Goal: Information Seeking & Learning: Learn about a topic

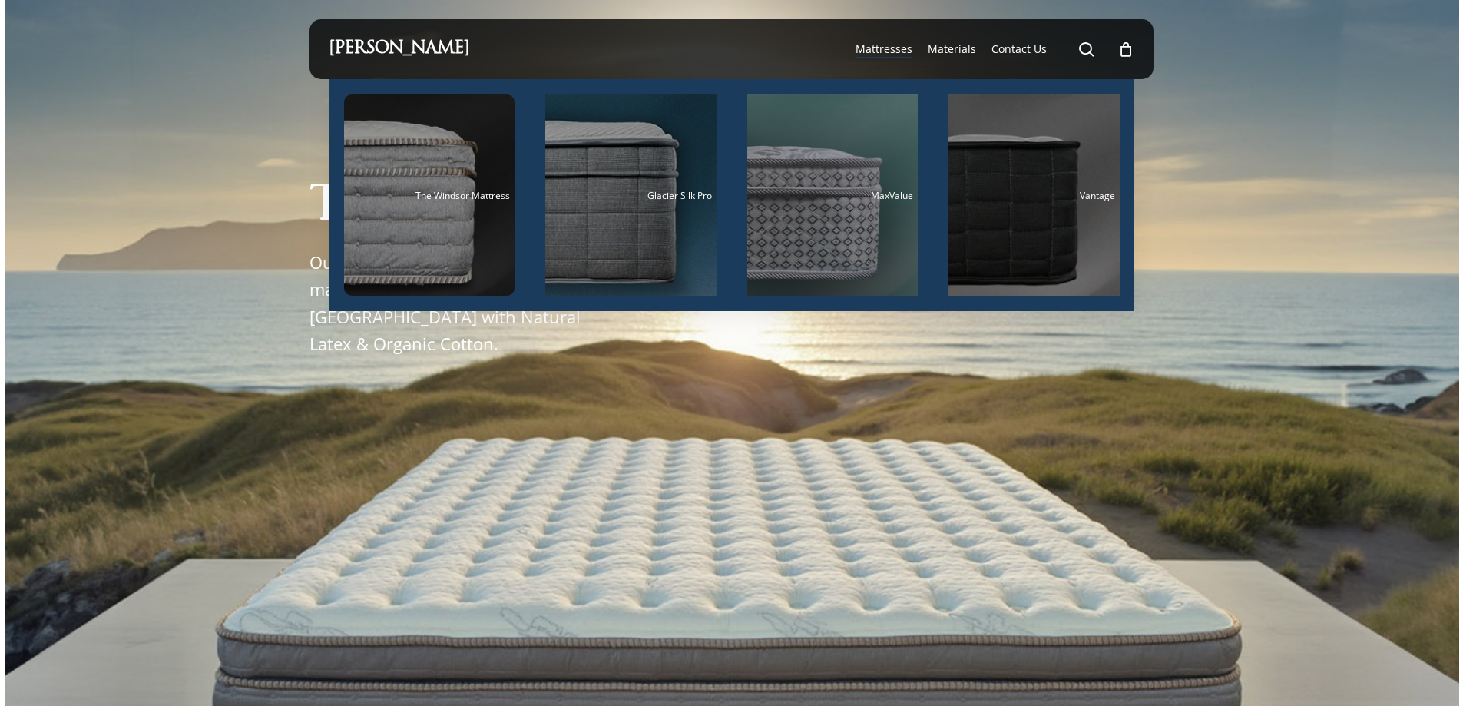
click at [894, 50] on span "Mattresses" at bounding box center [883, 48] width 57 height 15
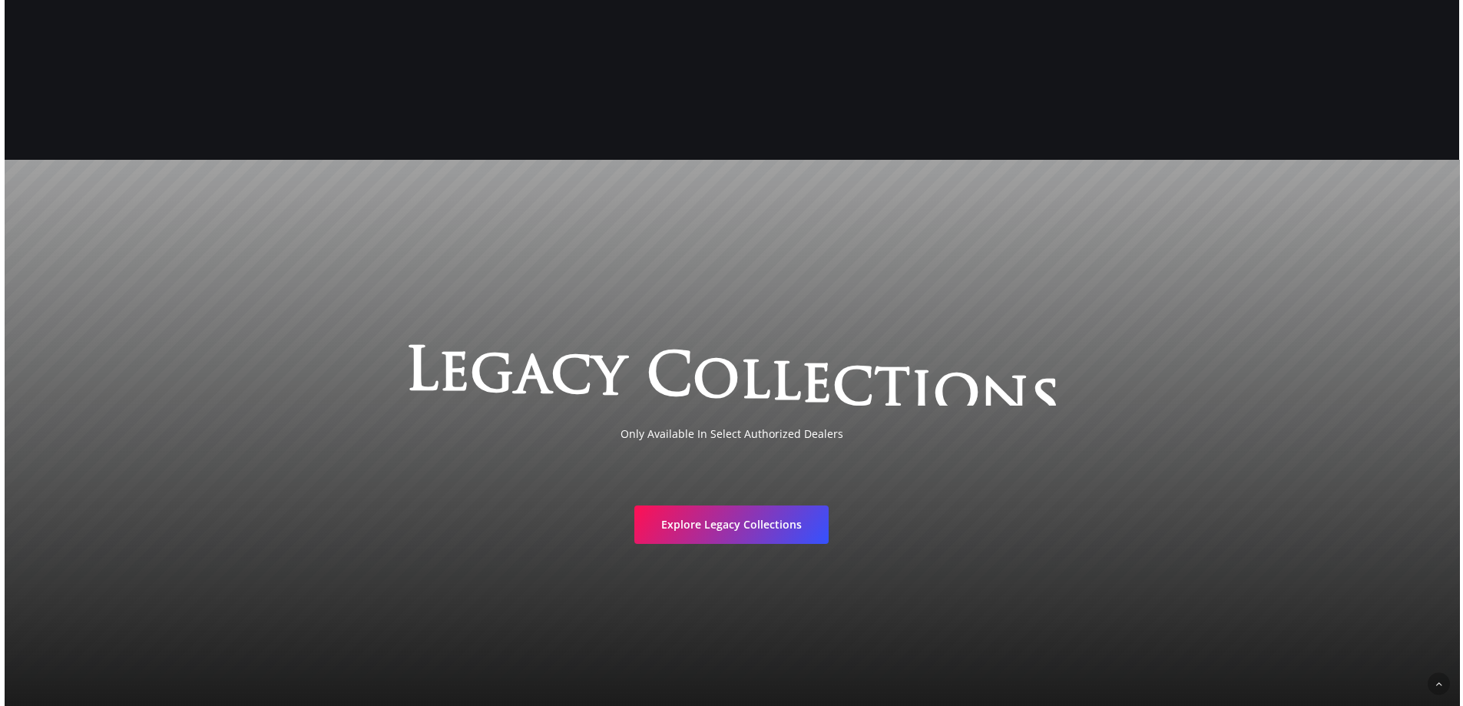
scroll to position [2995, 0]
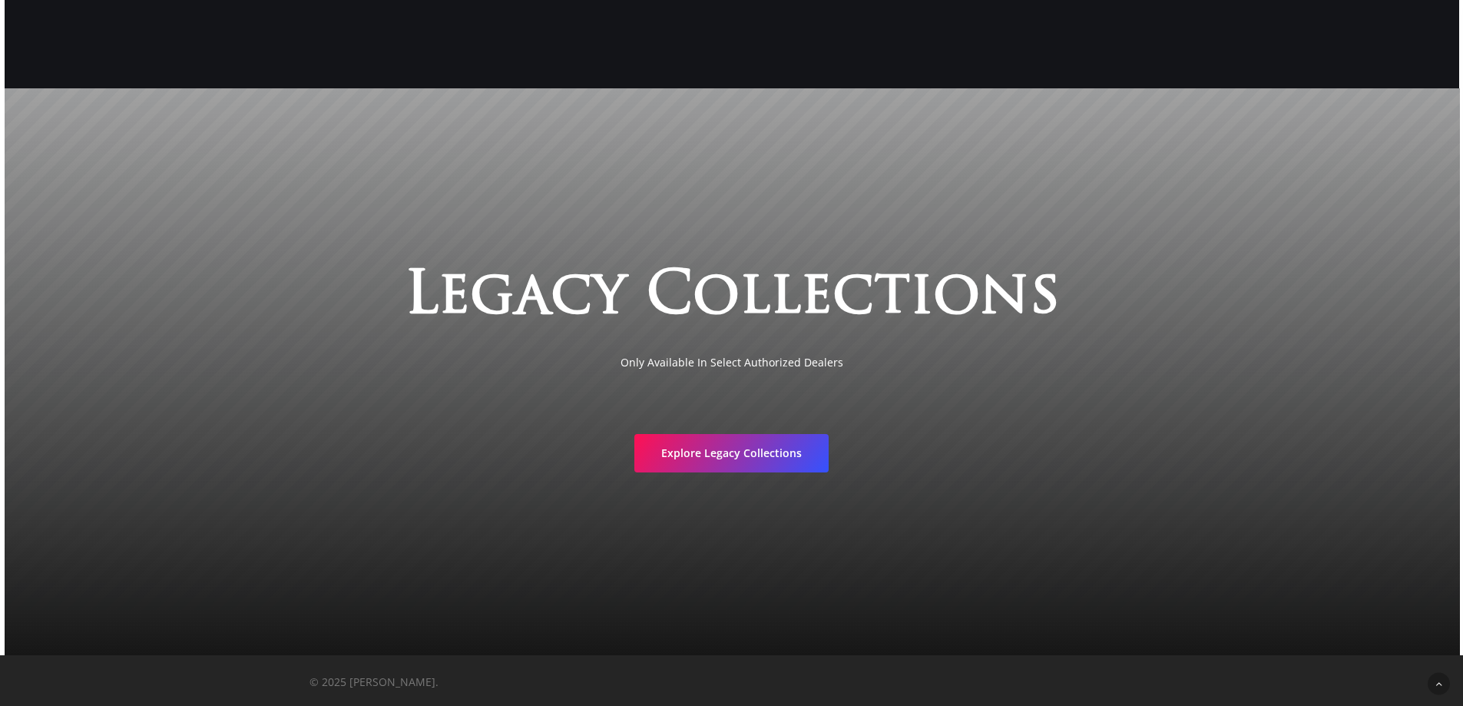
click at [1213, 279] on h3 "L e g a c y C o l l e c t i o n s" at bounding box center [731, 298] width 1163 height 70
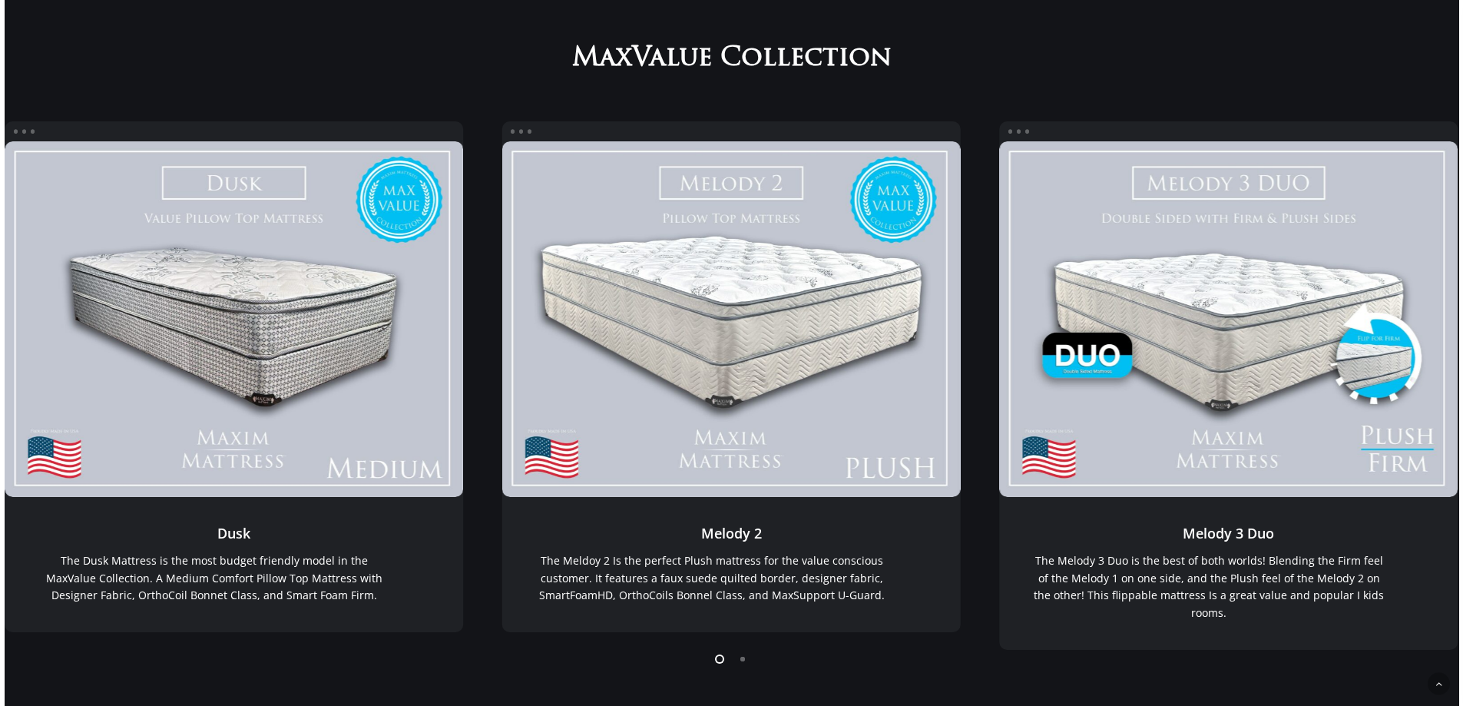
scroll to position [0, 0]
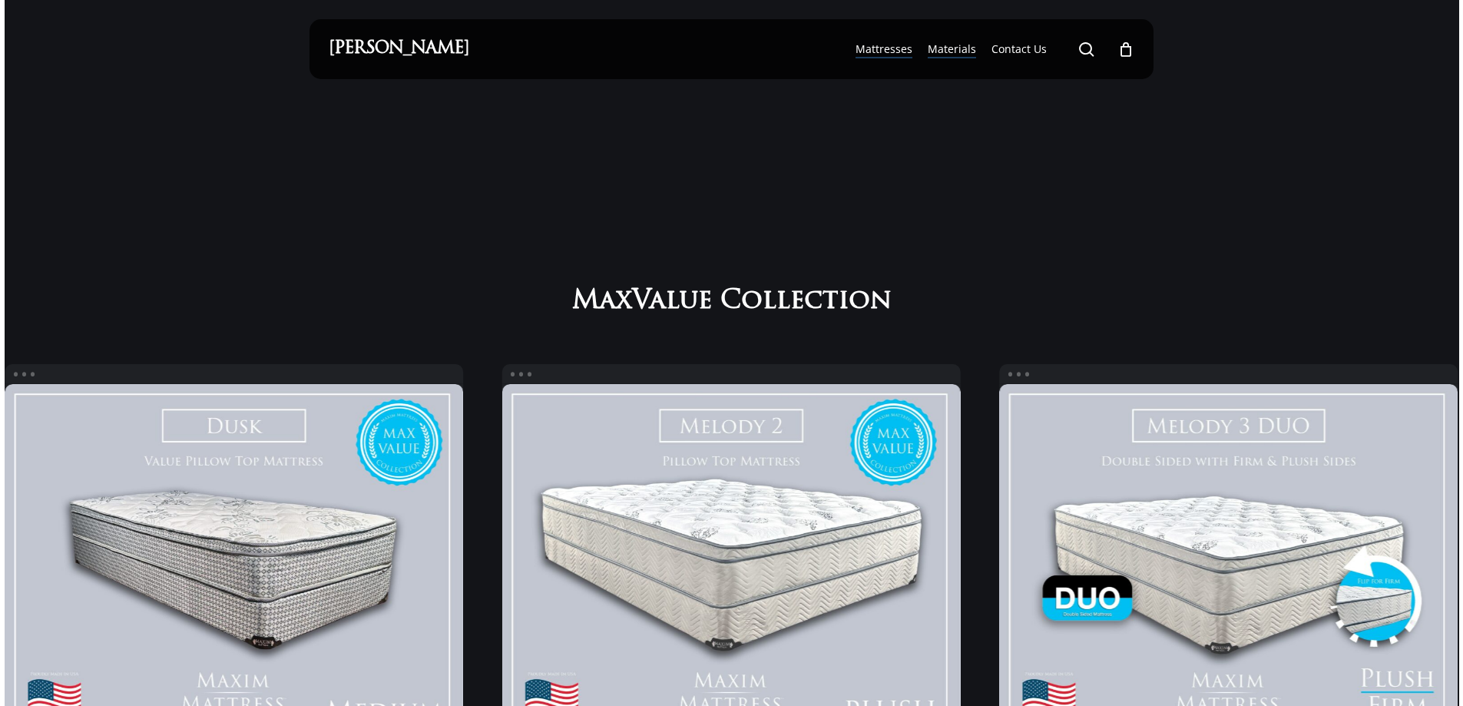
click at [965, 47] on span "Materials" at bounding box center [952, 48] width 48 height 15
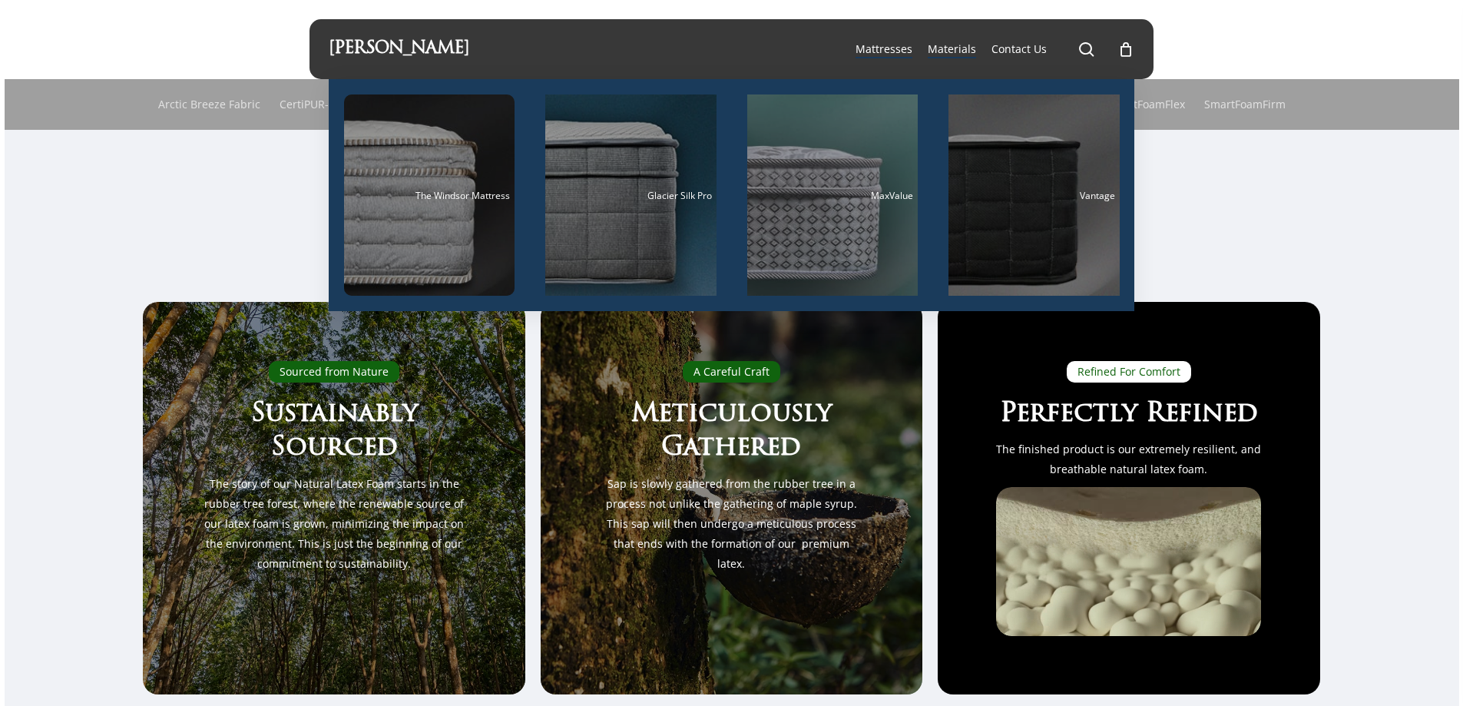
click at [894, 47] on span "Mattresses" at bounding box center [883, 48] width 57 height 15
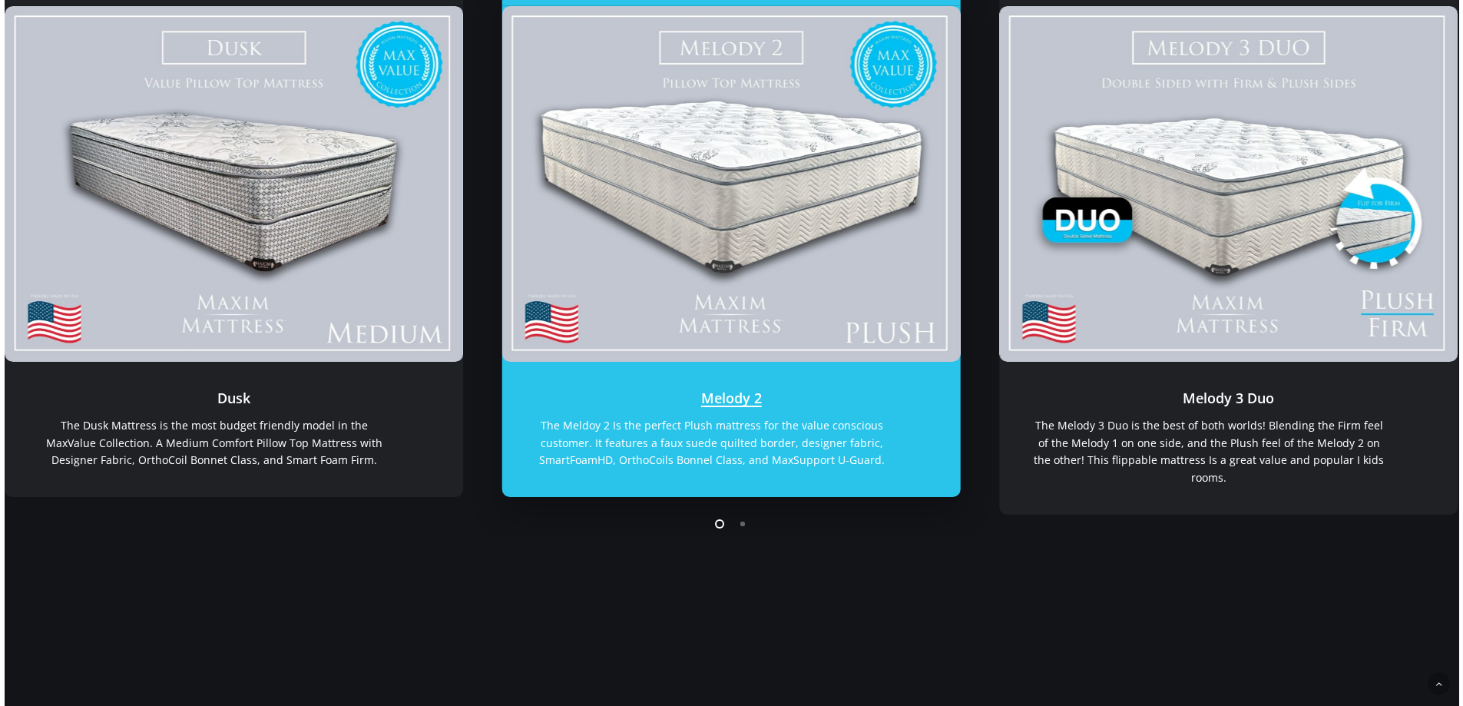
scroll to position [384, 0]
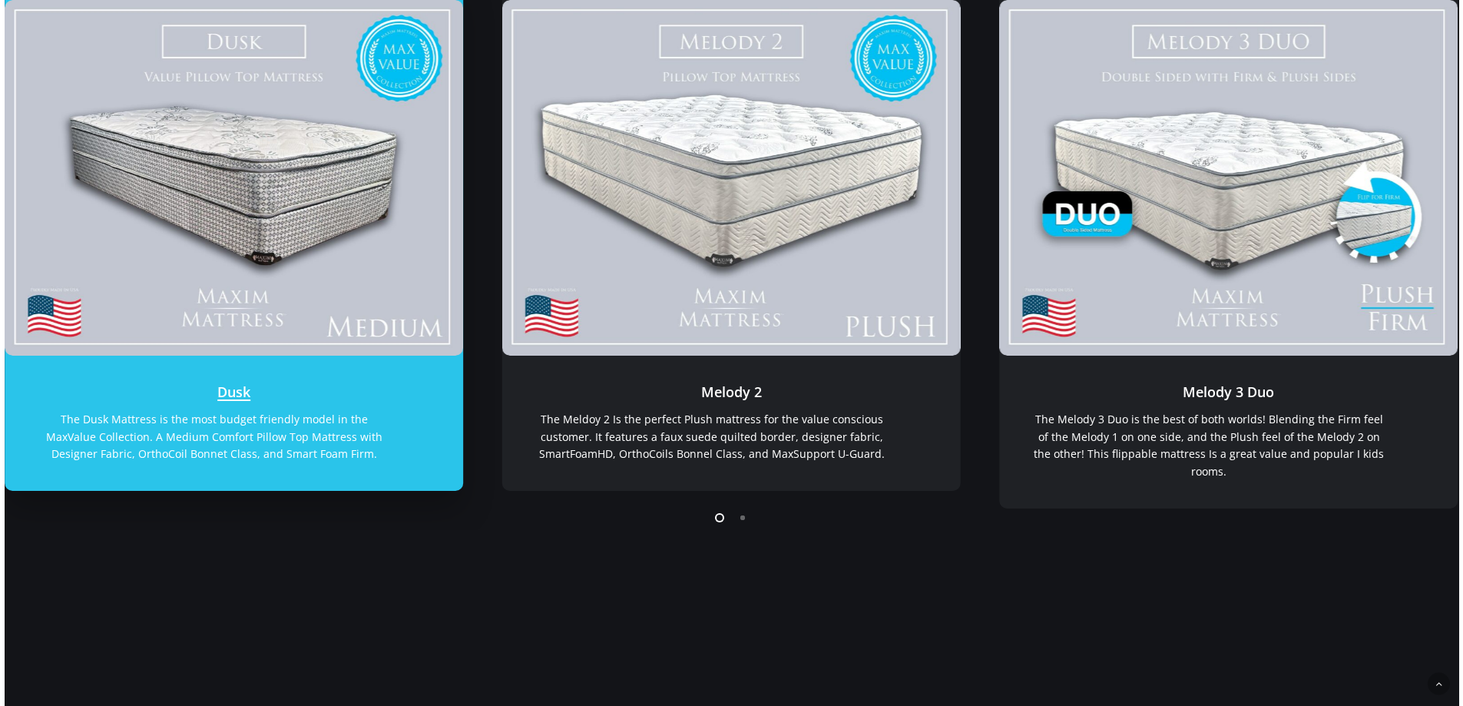
click at [354, 240] on link "Dusk" at bounding box center [234, 178] width 459 height 356
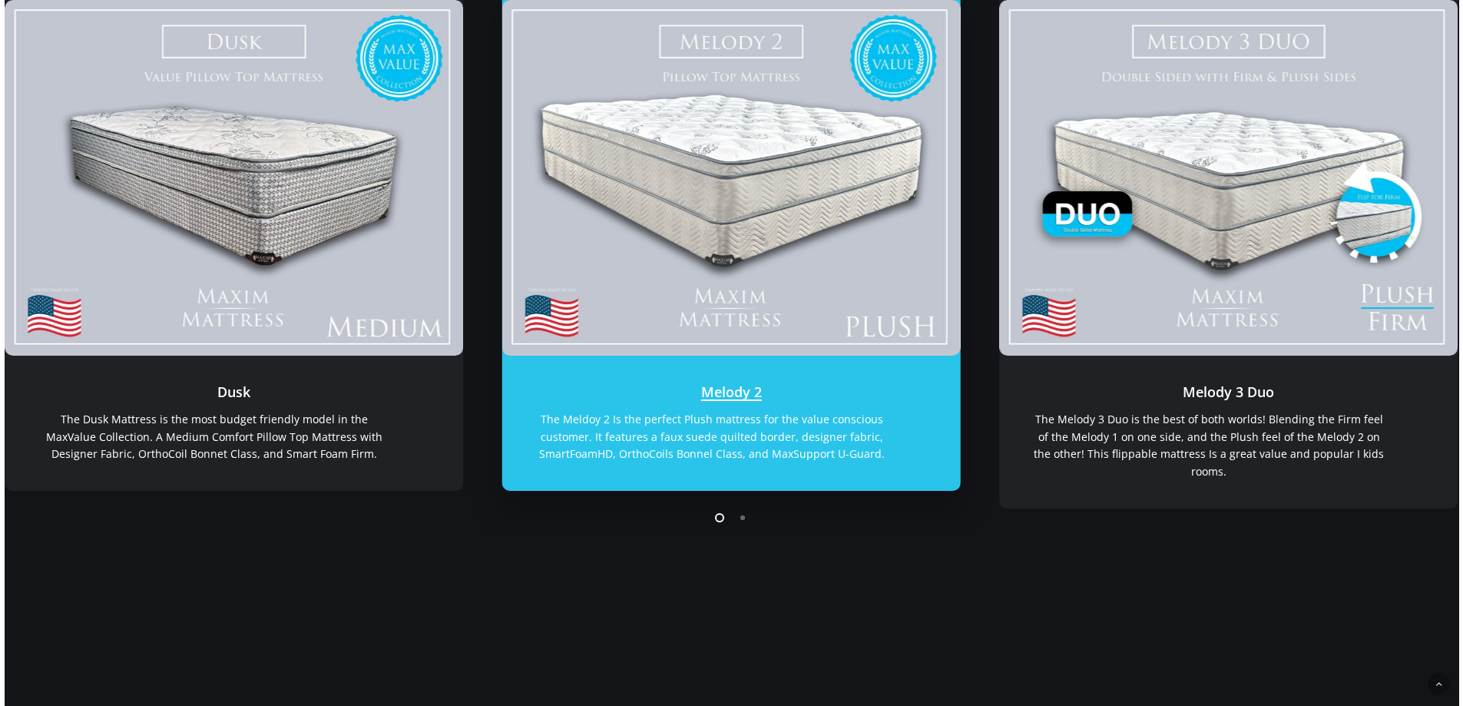
click at [848, 227] on link "Melody 2" at bounding box center [730, 178] width 459 height 356
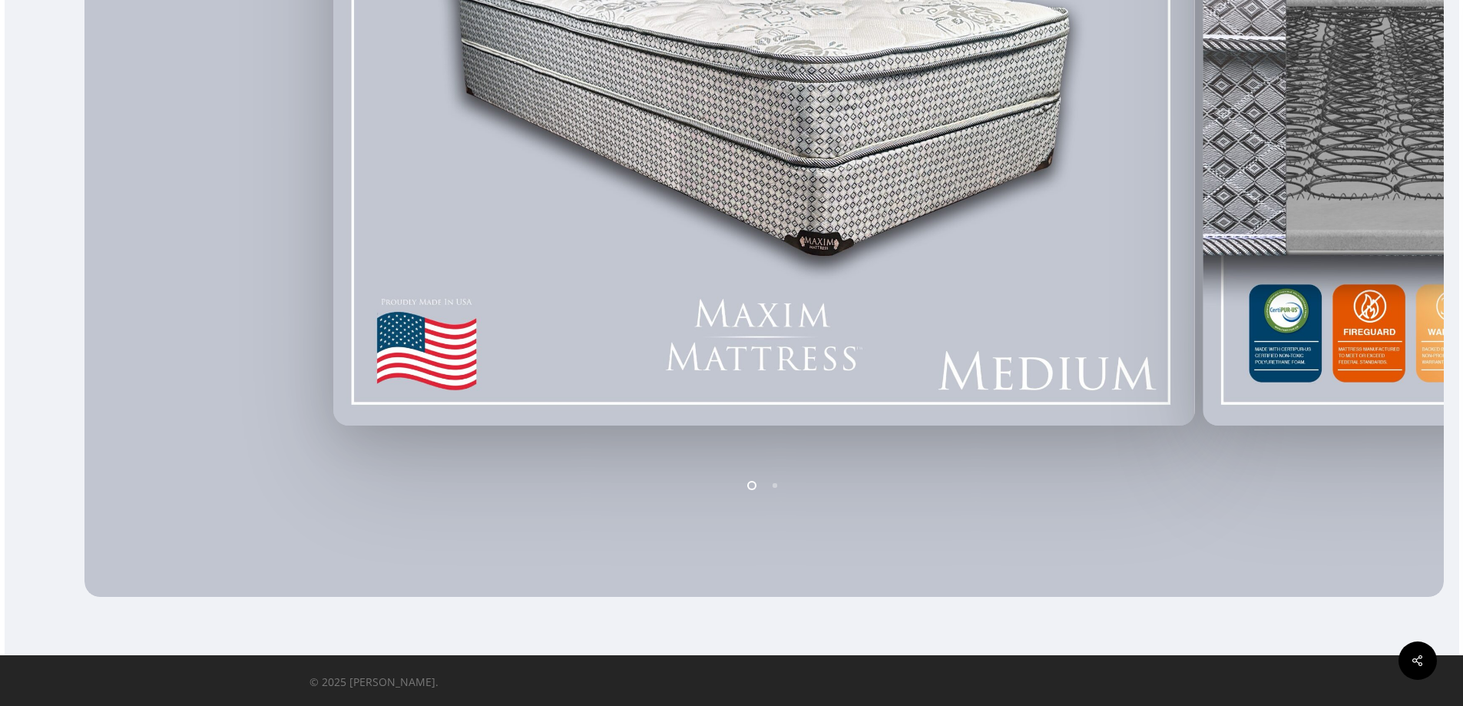
scroll to position [424, 0]
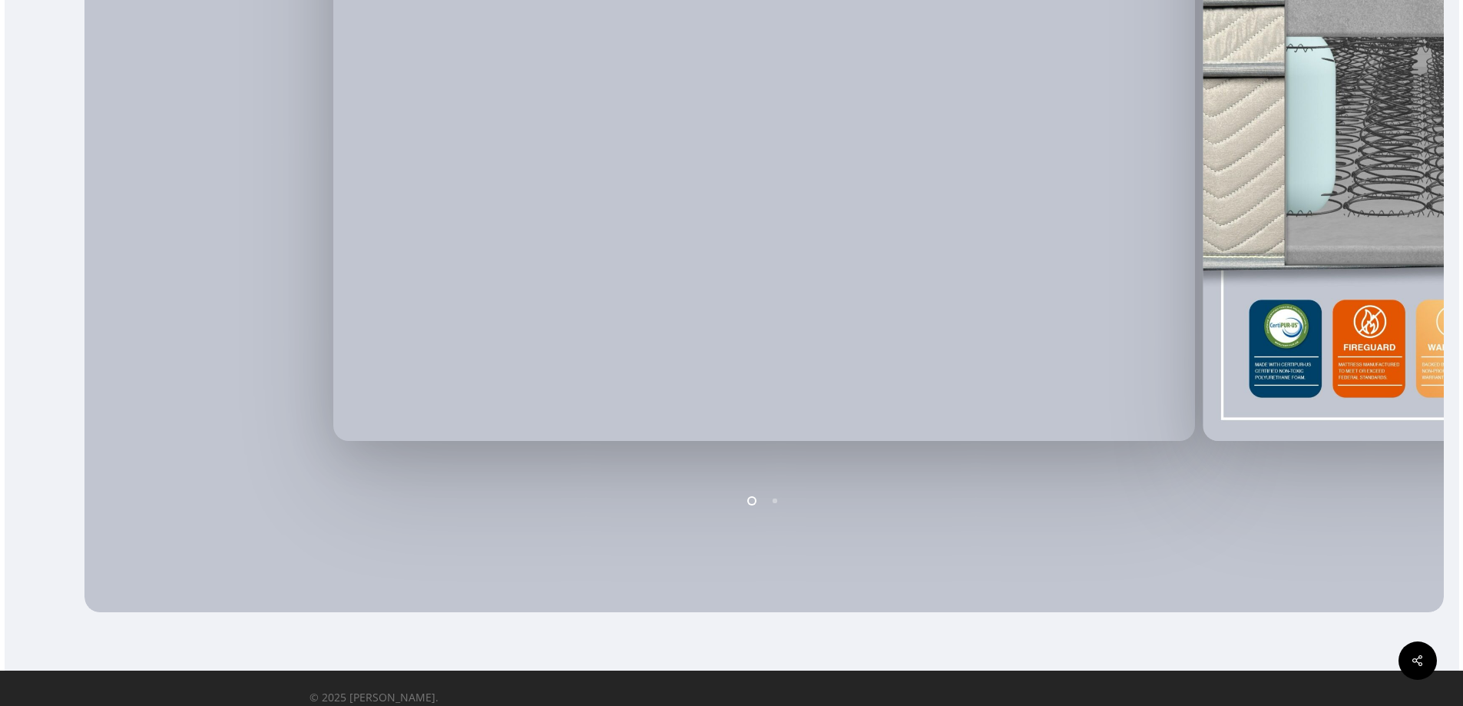
scroll to position [654, 0]
